Goal: Information Seeking & Learning: Learn about a topic

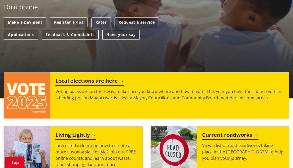
scroll to position [159, 0]
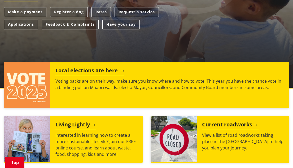
click at [110, 70] on h2 "Local elections are here" at bounding box center [89, 71] width 69 height 8
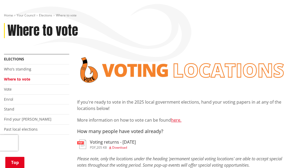
scroll to position [106, 0]
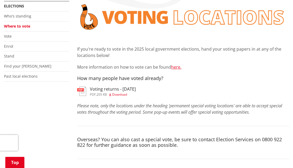
click at [119, 93] on span "Download" at bounding box center [119, 94] width 15 height 5
